Goal: Transaction & Acquisition: Purchase product/service

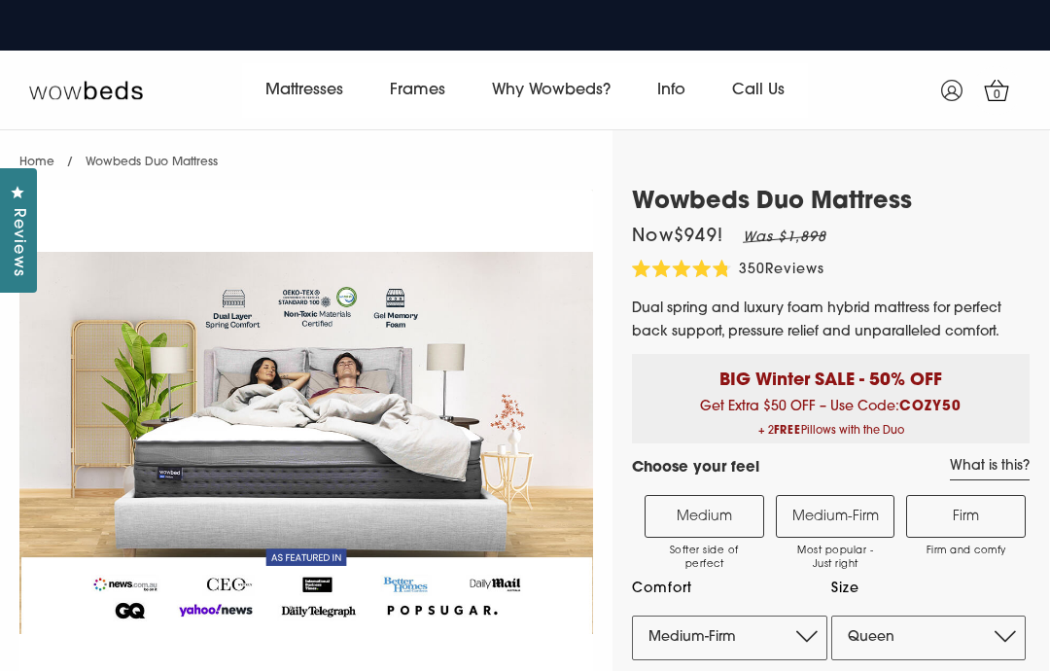
select select "Queen"
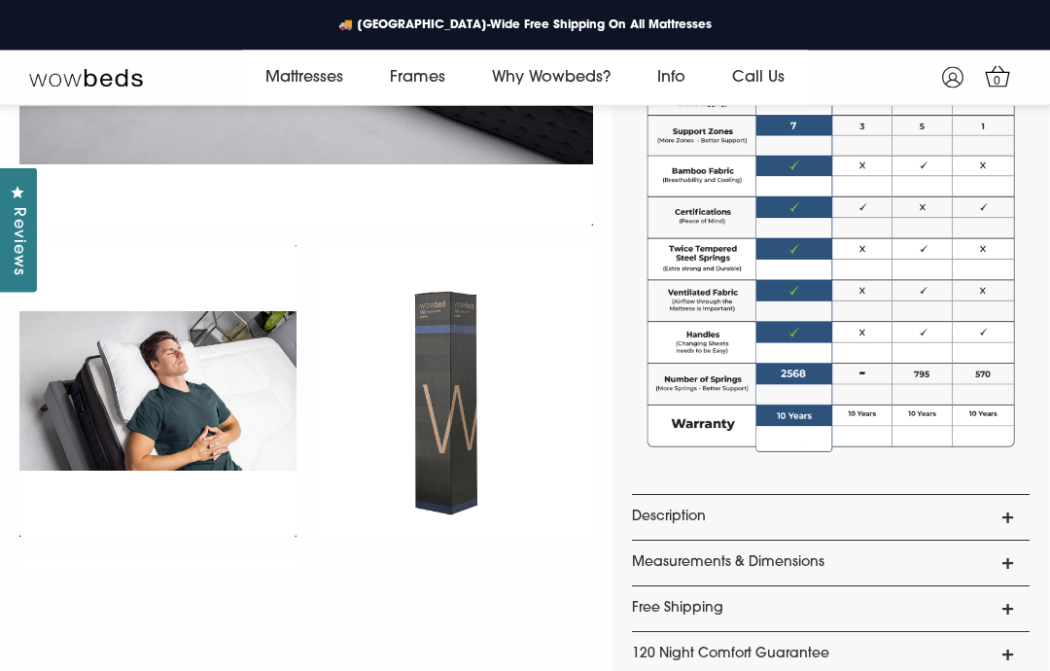
scroll to position [1260, 0]
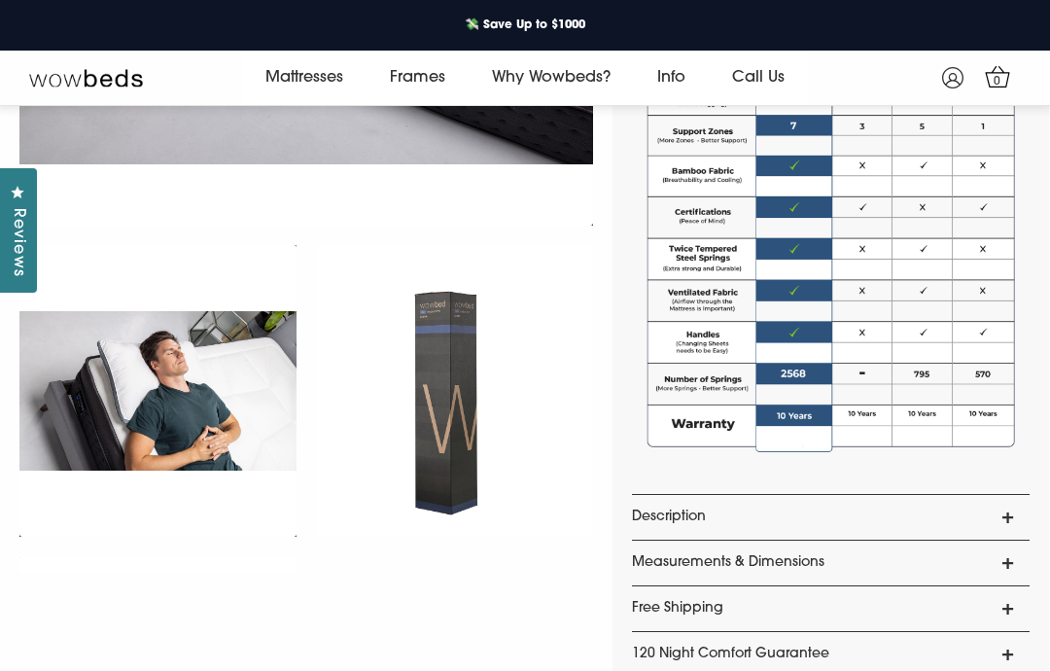
click at [1019, 505] on link "Description" at bounding box center [831, 517] width 398 height 45
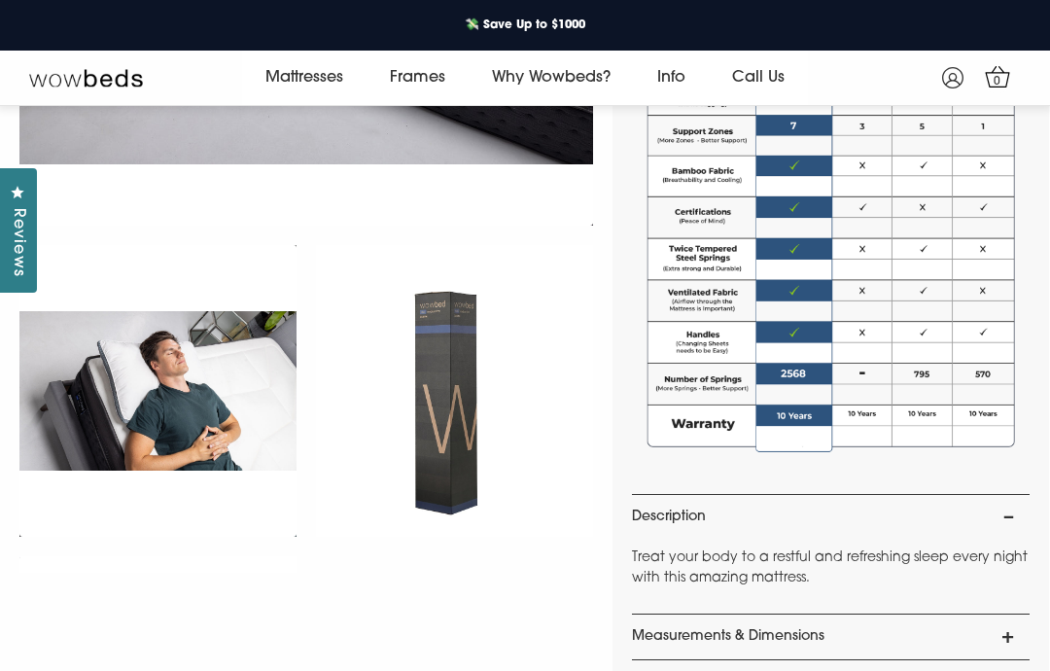
scroll to position [1312, 0]
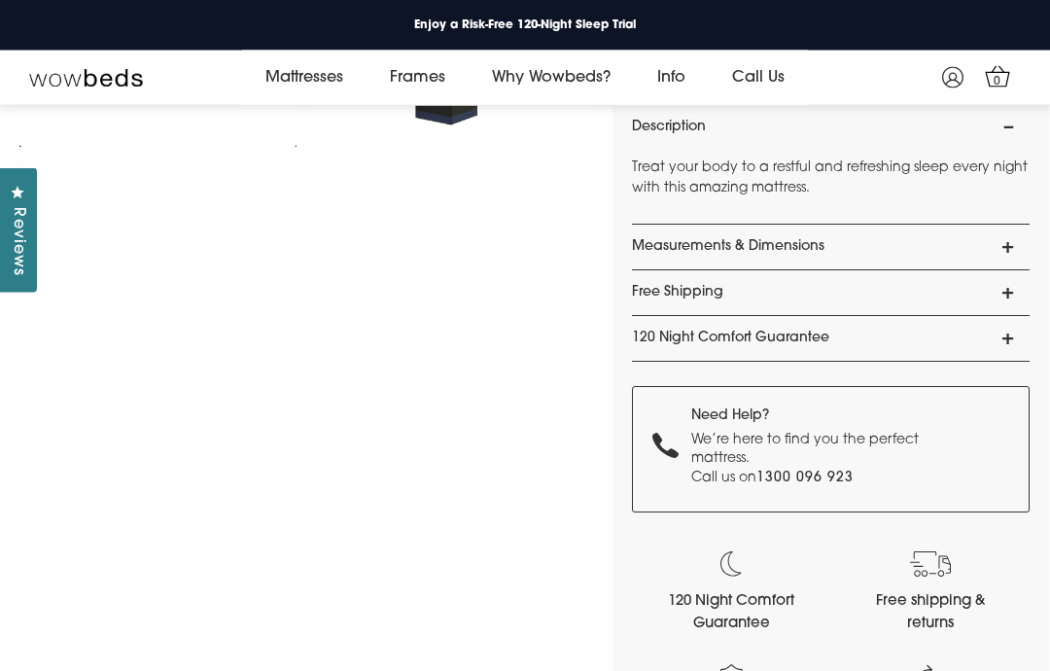
click at [1019, 349] on link "120 Night Comfort Guarantee" at bounding box center [831, 339] width 398 height 45
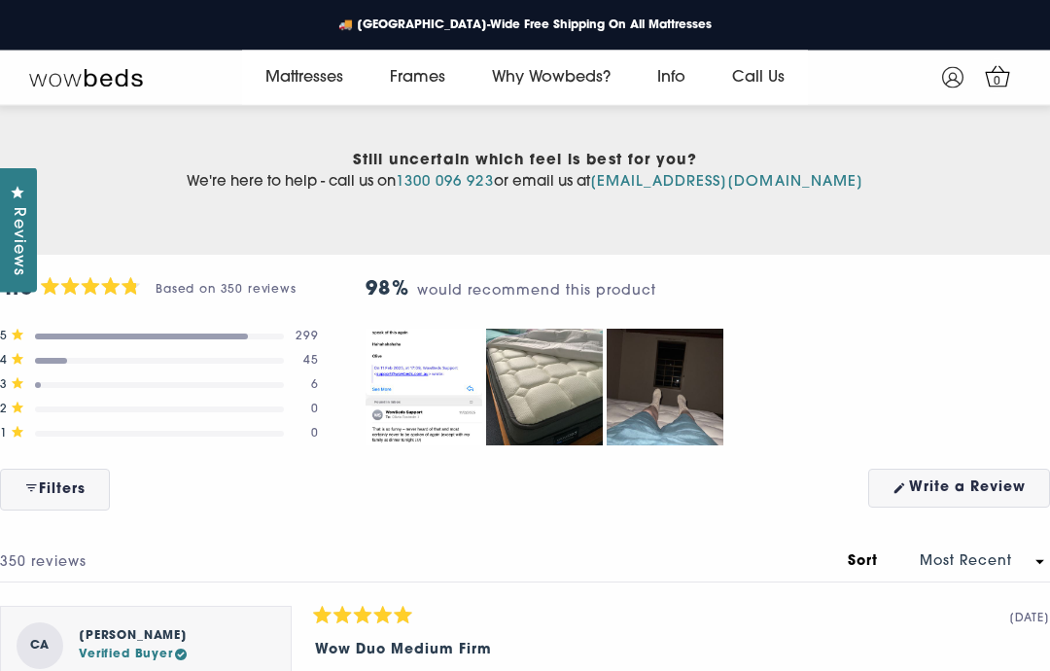
scroll to position [8207, 0]
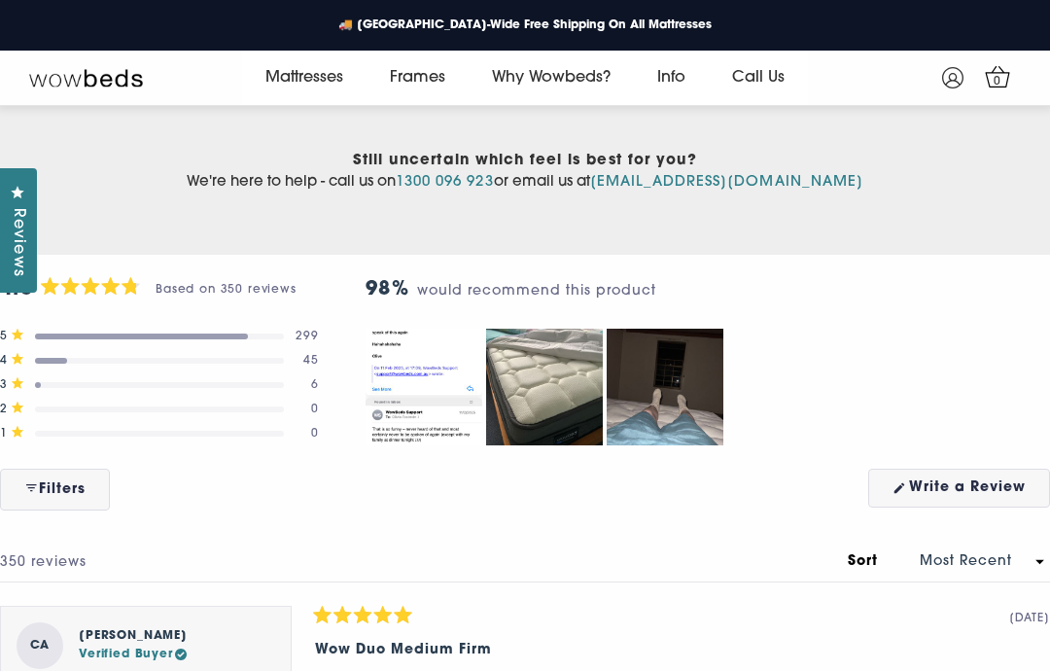
click at [1025, 425] on div "Slide 1 selected" at bounding box center [708, 387] width 685 height 117
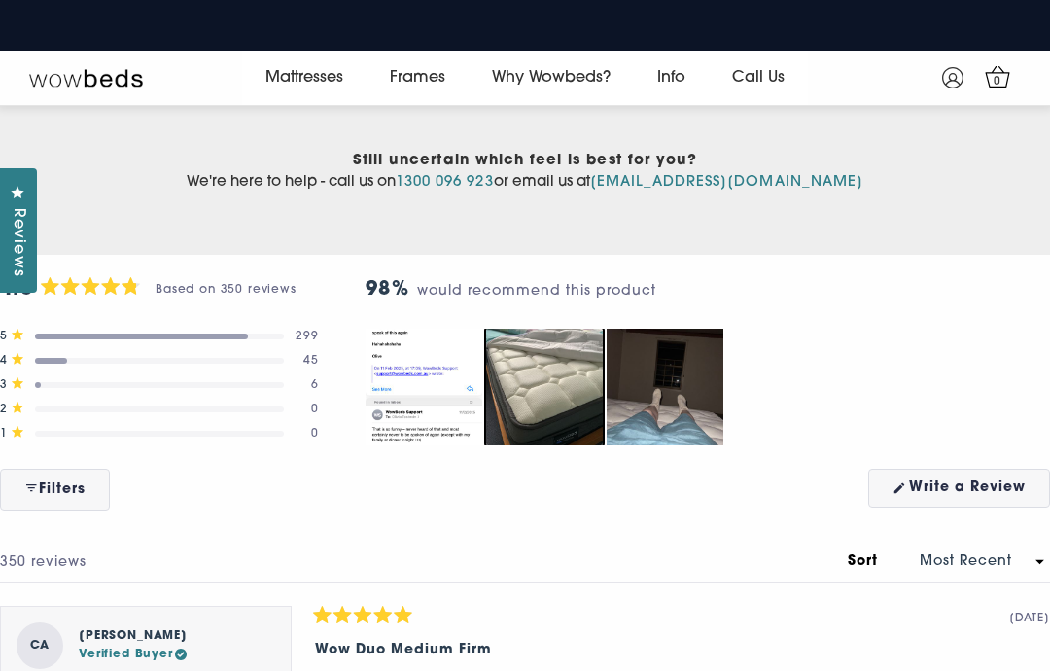
click at [513, 393] on img "Carousel of customer-uploaded media. Press left and right arrows to navigate. P…" at bounding box center [544, 387] width 117 height 117
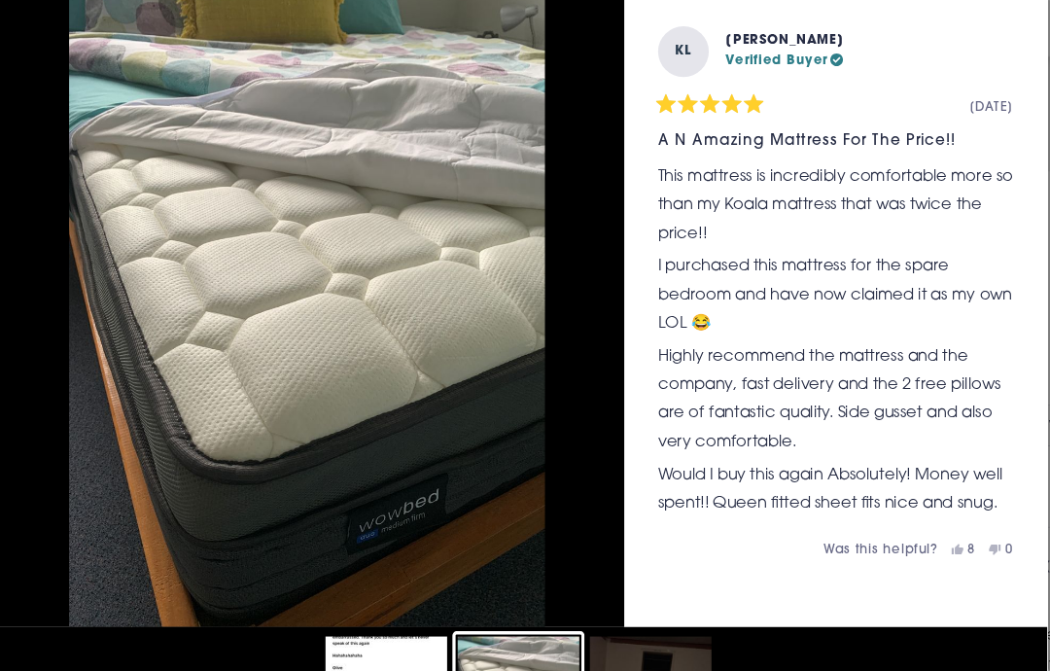
scroll to position [8251, 0]
click at [39, 249] on img "Slide 2" at bounding box center [330, 338] width 583 height 583
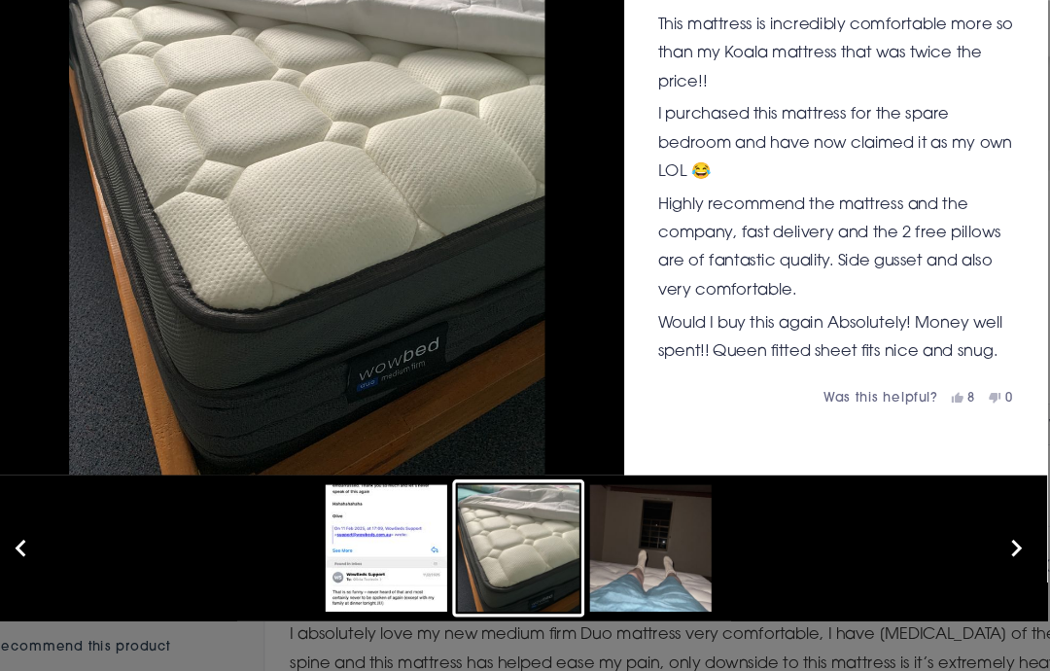
scroll to position [140, 0]
click at [343, 510] on button "Slide 1" at bounding box center [404, 557] width 122 height 126
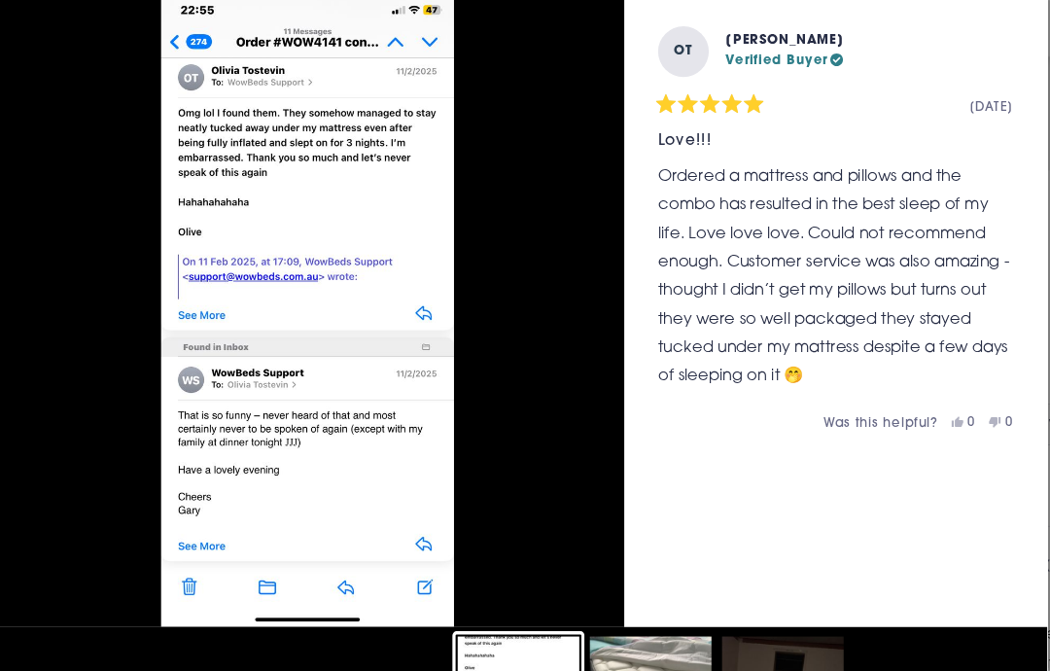
scroll to position [0, 0]
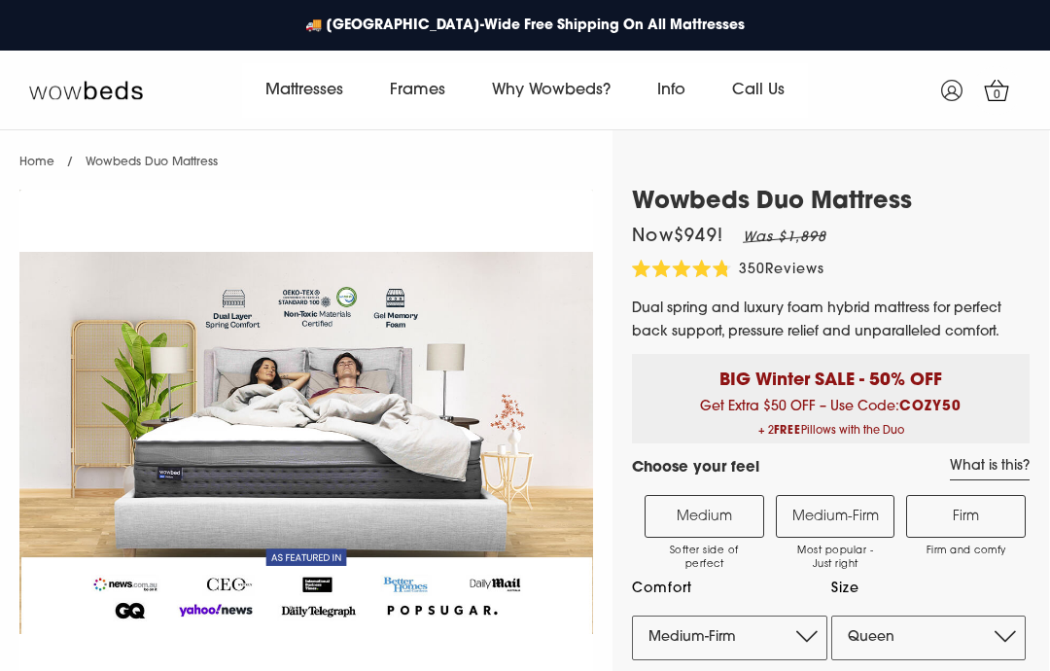
select select "Medium-Firm"
select select "Queen"
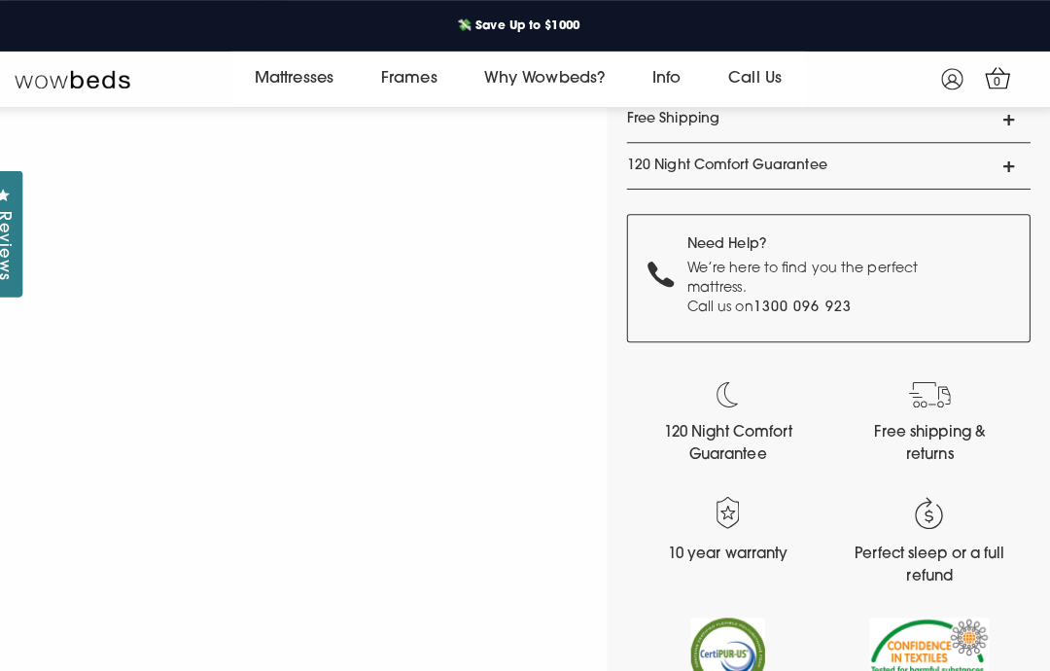
scroll to position [1750, 0]
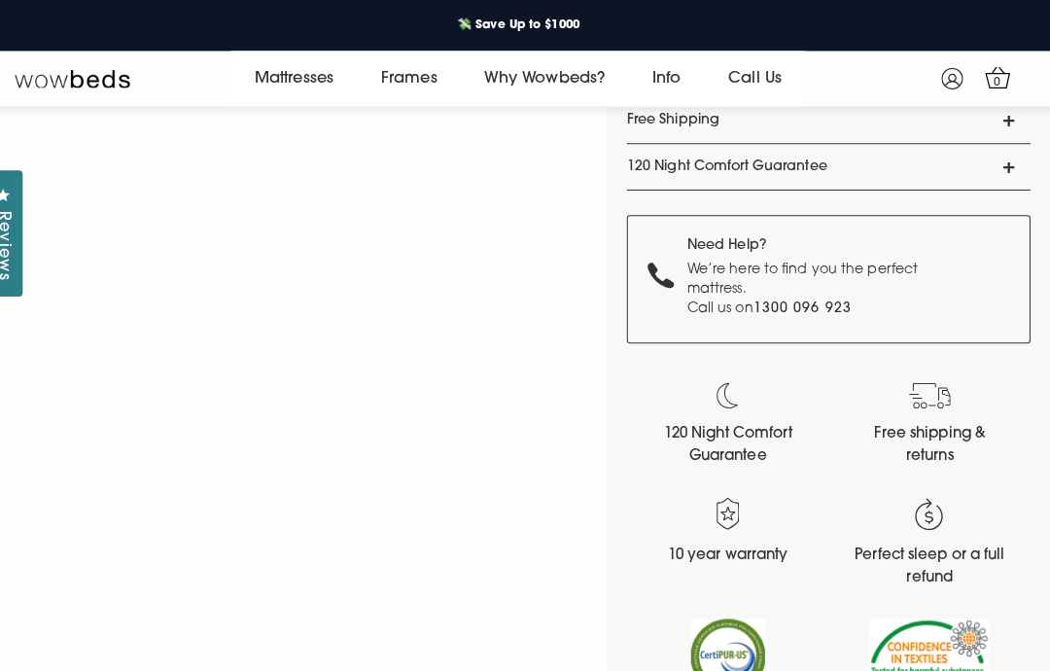
click at [996, 160] on link "120 Night Comfort Guarantee" at bounding box center [831, 164] width 398 height 45
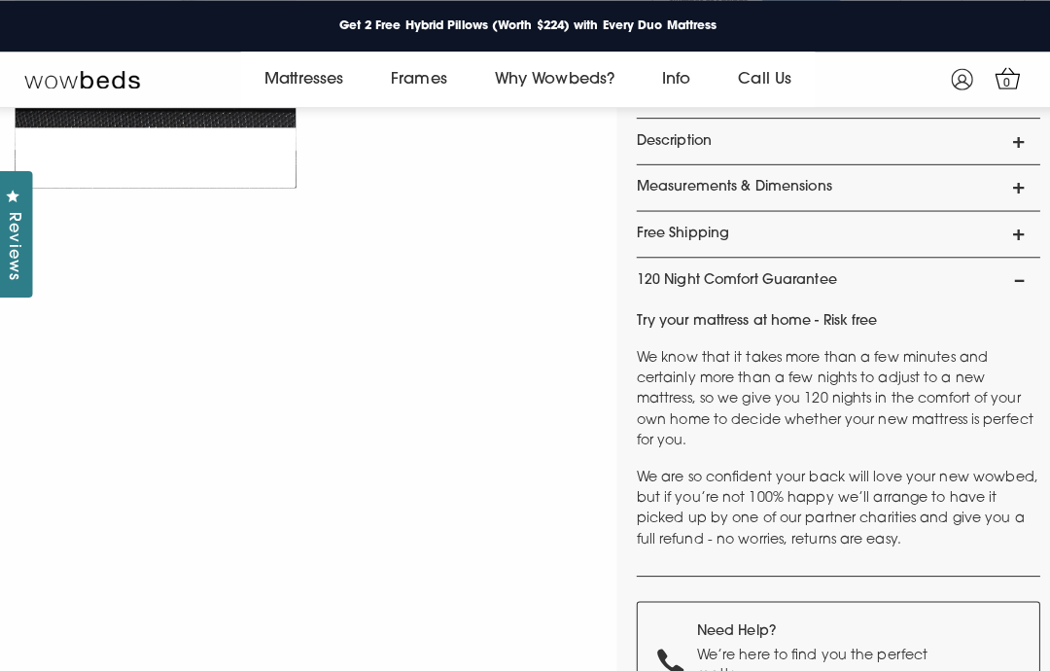
scroll to position [1639, 0]
click at [1006, 230] on link "Free Shipping" at bounding box center [831, 230] width 398 height 45
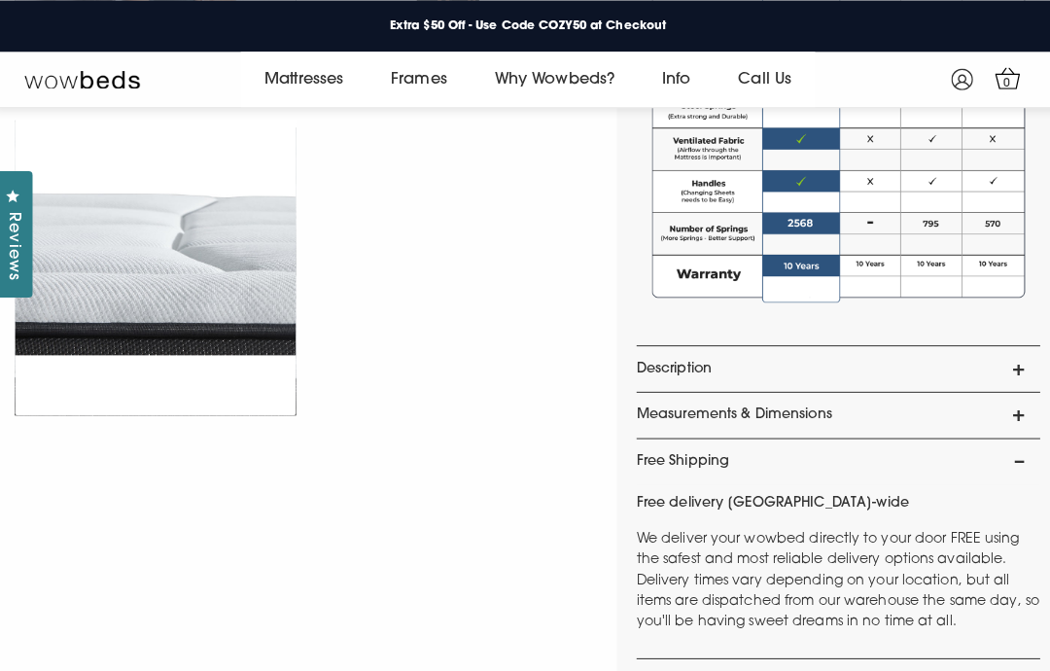
scroll to position [1415, 0]
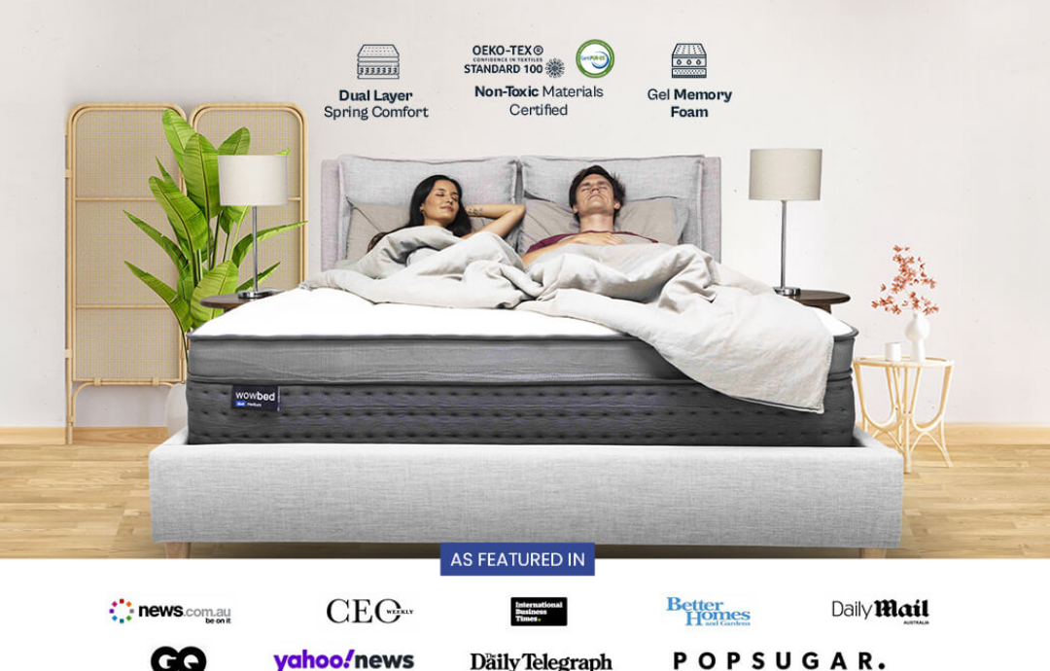
scroll to position [0, 0]
